Goal: Communication & Community: Answer question/provide support

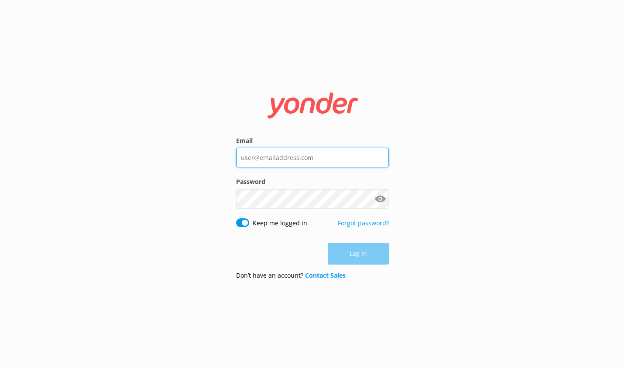
type input "[EMAIL_ADDRESS][DOMAIN_NAME]"
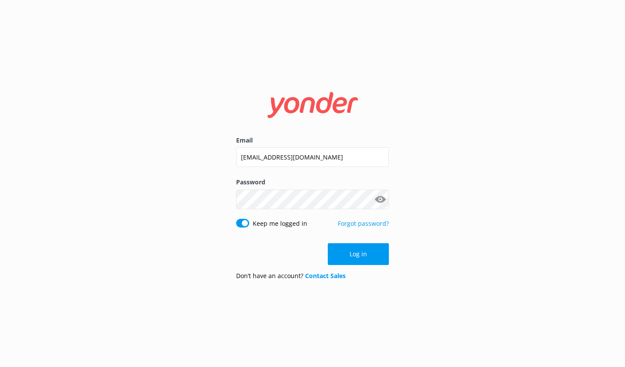
click at [364, 256] on div "Log in" at bounding box center [312, 254] width 153 height 22
click at [364, 256] on button "Log in" at bounding box center [358, 254] width 61 height 22
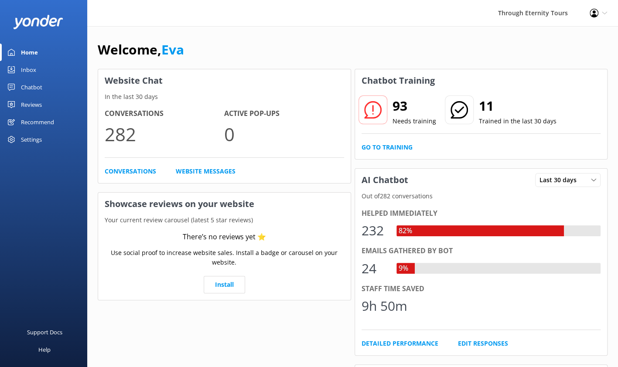
click at [31, 84] on div "Chatbot" at bounding box center [31, 87] width 21 height 17
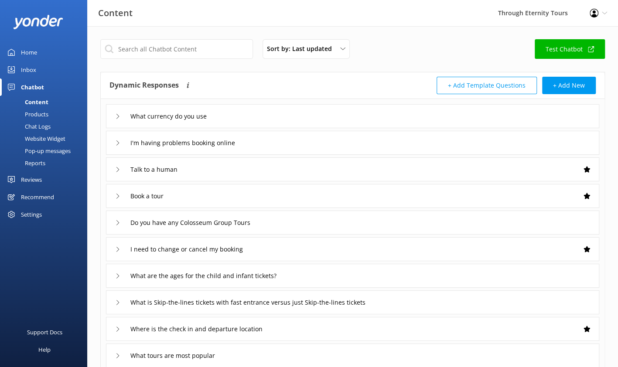
click at [28, 69] on div "Inbox" at bounding box center [28, 69] width 15 height 17
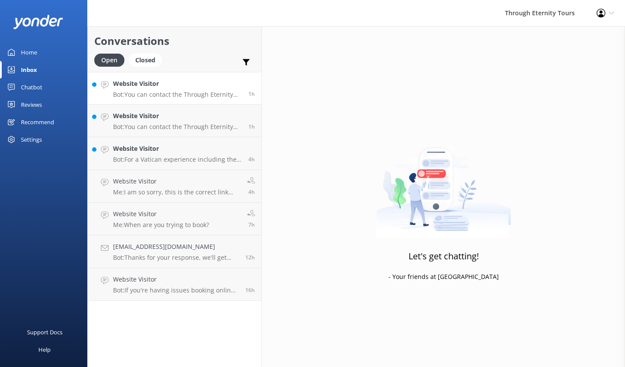
click at [171, 93] on p "Bot: You can contact the Through Eternity Tours team at [PHONE_NUMBER] or [PHON…" at bounding box center [177, 95] width 129 height 8
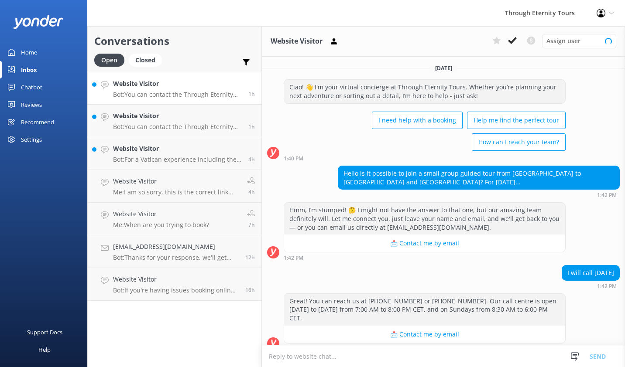
scroll to position [82, 0]
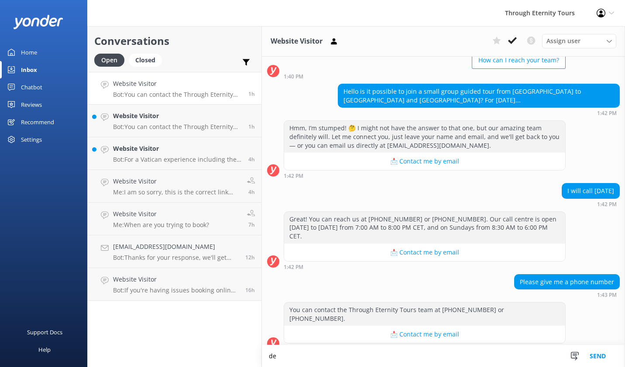
type textarea "d"
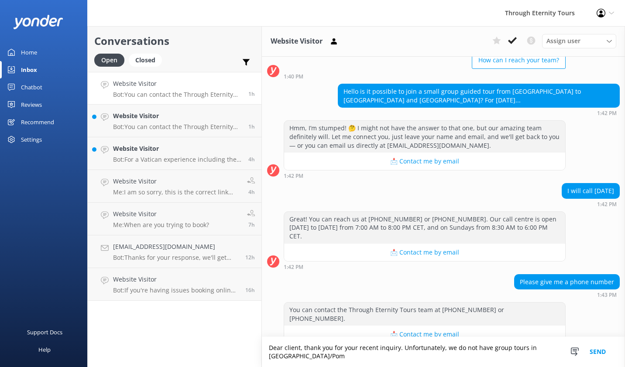
scroll to position [91, 0]
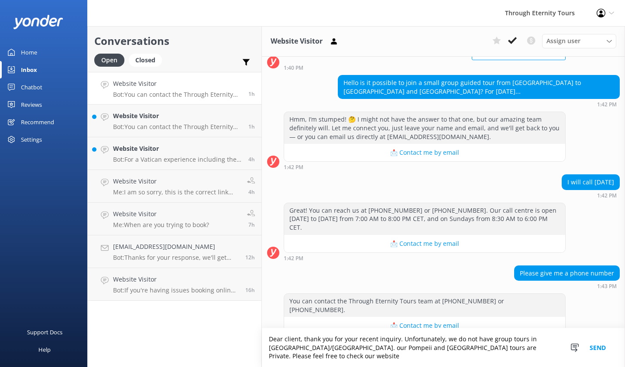
paste textarea "[URL][DOMAIN_NAME]"
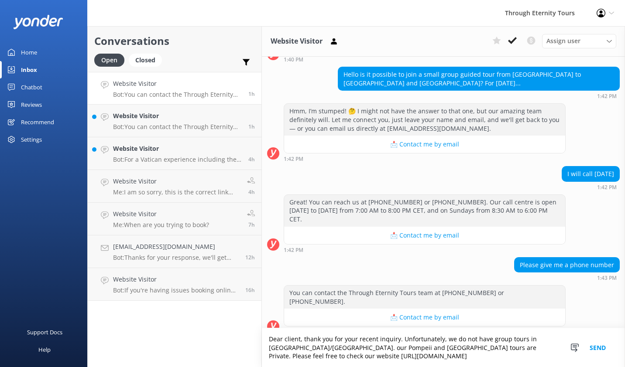
click at [459, 358] on textarea "Dear client, thank you for your recent inquiry. Unfortunately, we do not have g…" at bounding box center [443, 348] width 363 height 39
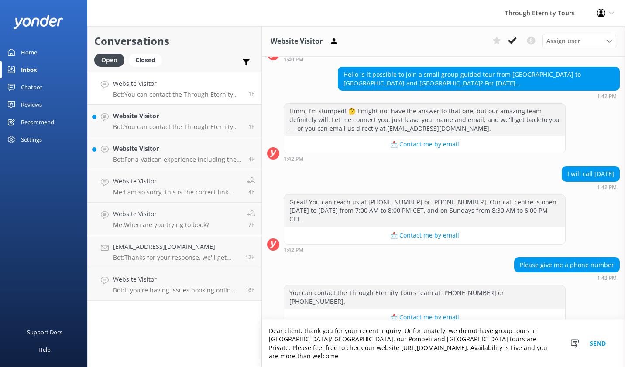
scroll to position [108, 0]
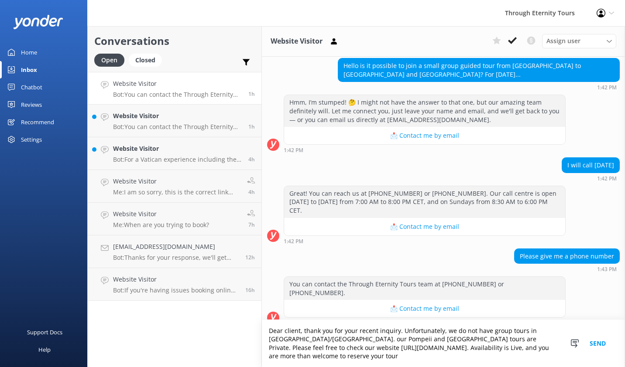
click at [393, 357] on textarea "Dear client, thank you for your recent inquiry. Unfortunately, we do not have g…" at bounding box center [443, 343] width 363 height 47
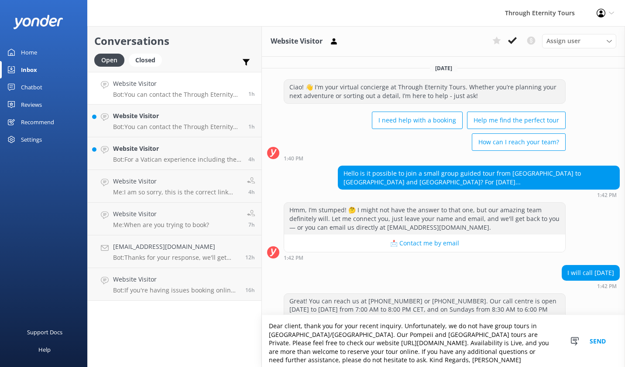
scroll to position [113, 0]
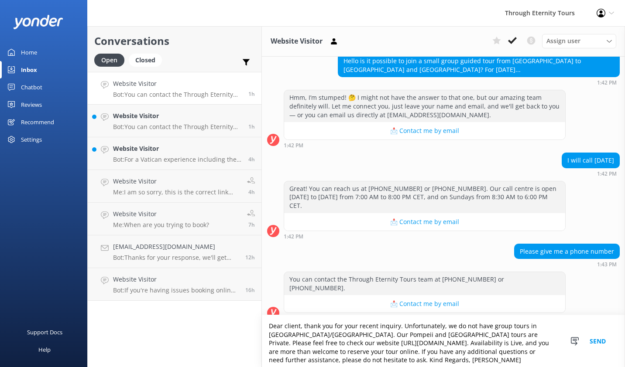
type textarea "Dear client, thank you for your recent inquiry. Unfortunately, we do not have g…"
click at [602, 340] on button "Send" at bounding box center [597, 341] width 33 height 52
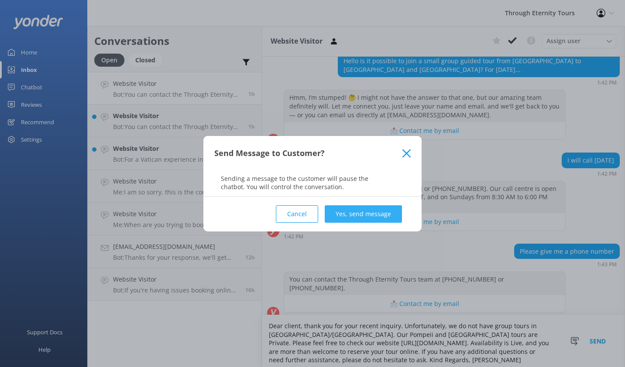
click at [370, 214] on button "Yes, send message" at bounding box center [363, 213] width 77 height 17
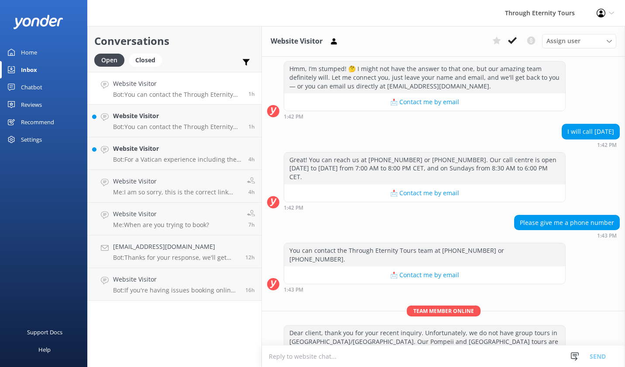
scroll to position [173, 0]
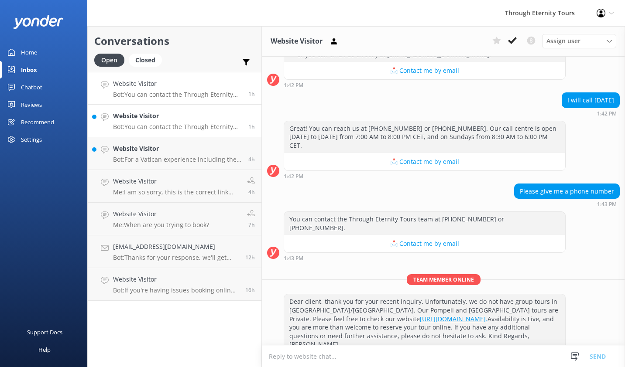
click at [148, 124] on p "Bot: You can contact the Through Eternity Tours team at [PHONE_NUMBER] or [PHON…" at bounding box center [177, 127] width 129 height 8
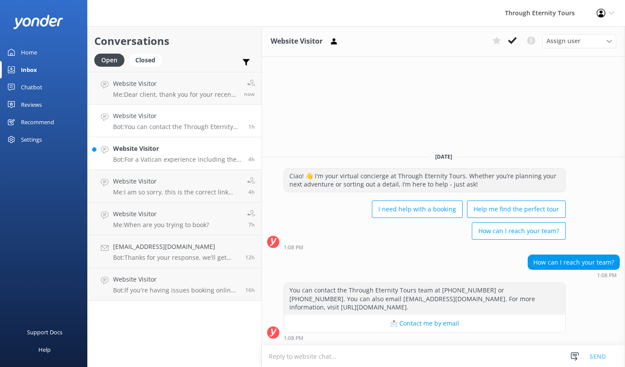
click at [195, 147] on h4 "Website Visitor" at bounding box center [177, 149] width 129 height 10
